Goal: Information Seeking & Learning: Learn about a topic

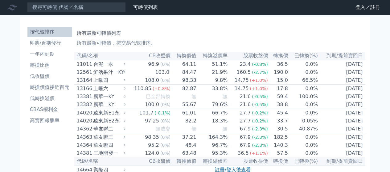
click at [361, 7] on link "登入／註冊" at bounding box center [368, 7] width 35 height 10
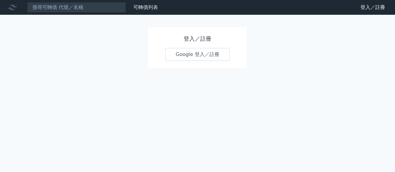
click at [194, 56] on link "Google 登入／註冊" at bounding box center [197, 54] width 64 height 13
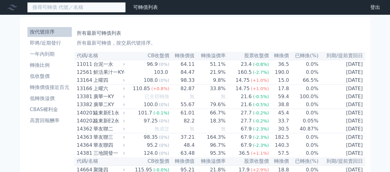
click at [86, 8] on input at bounding box center [76, 7] width 99 height 10
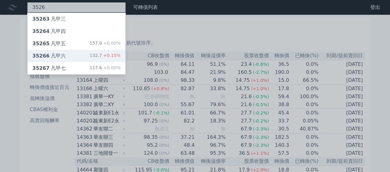
type input "3526"
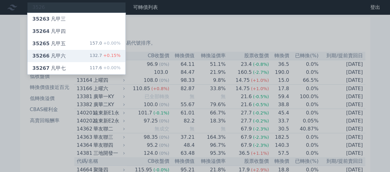
click at [70, 56] on div "35266 凡甲六 132.7 +0.15%" at bounding box center [76, 56] width 98 height 12
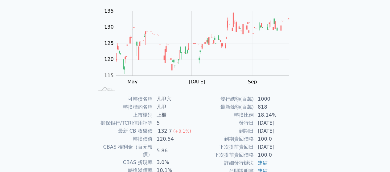
scroll to position [91, 0]
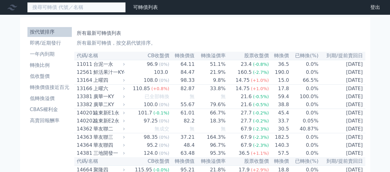
click at [86, 8] on input at bounding box center [76, 7] width 99 height 10
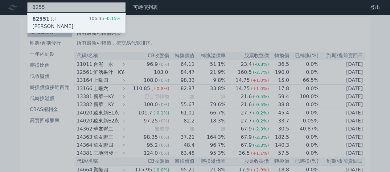
type input "8255"
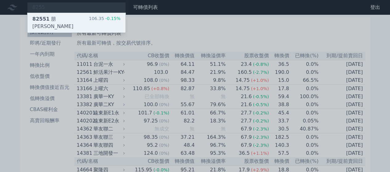
click at [67, 18] on div "82551 朋程一 106.35 -0.15%" at bounding box center [76, 23] width 98 height 20
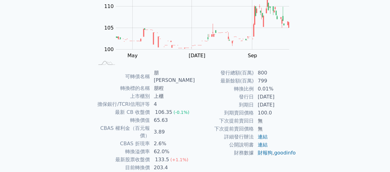
scroll to position [103, 0]
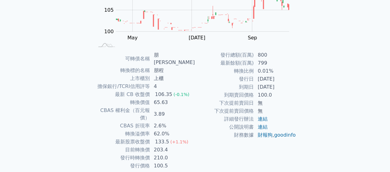
drag, startPoint x: 392, startPoint y: 30, endPoint x: 5, endPoint y: 84, distance: 391.0
click at [5, 84] on div "可轉債列表 財務數據 可轉債列表 財務數據 登出 登出 可轉債列表 › 82551 朋程一 82551 朋程一 可轉債詳細資訊 Zoom Out 100 96…" at bounding box center [195, 47] width 390 height 301
